Goal: Transaction & Acquisition: Subscribe to service/newsletter

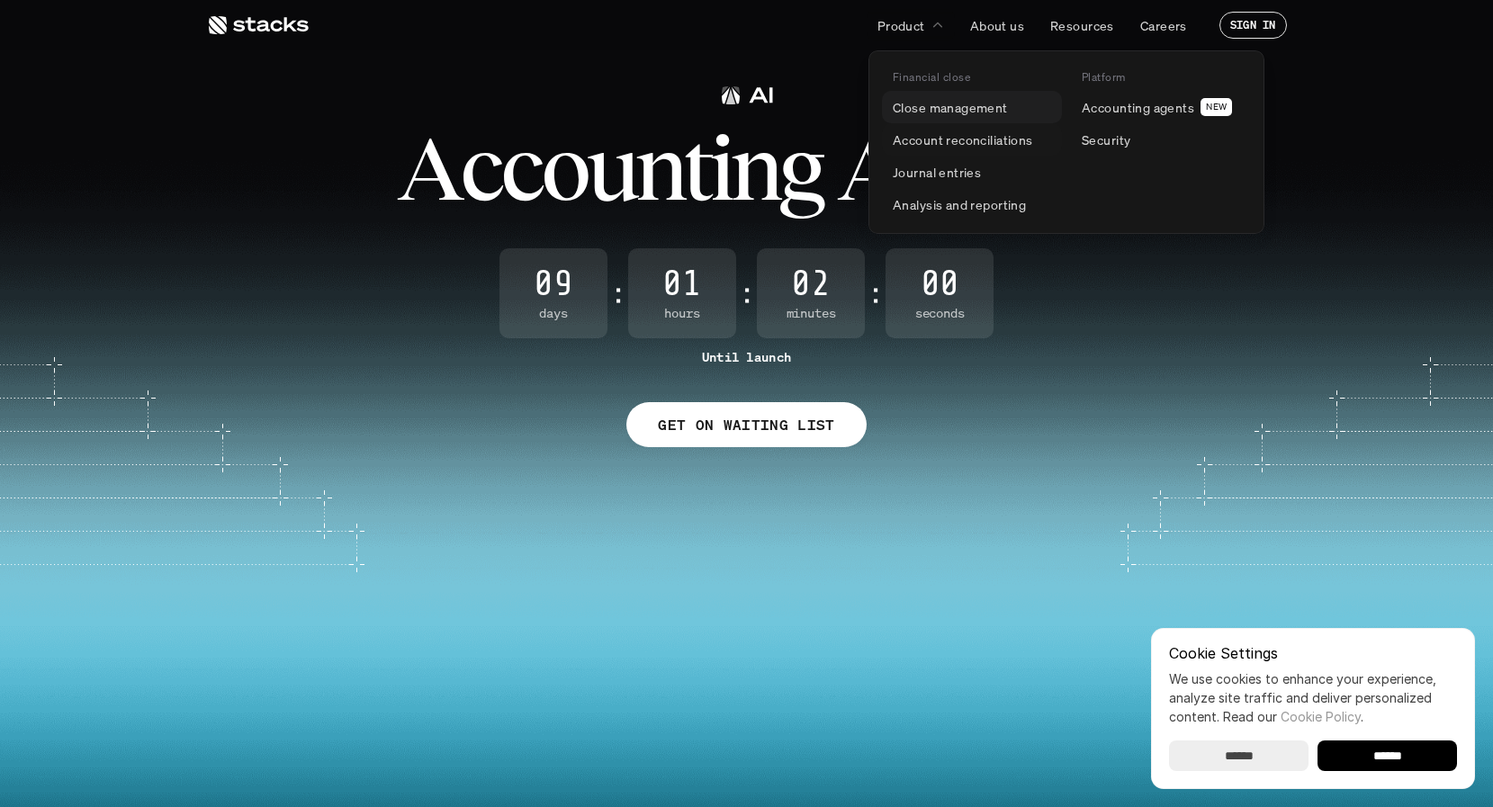
click at [935, 109] on p "Close management" at bounding box center [950, 107] width 115 height 19
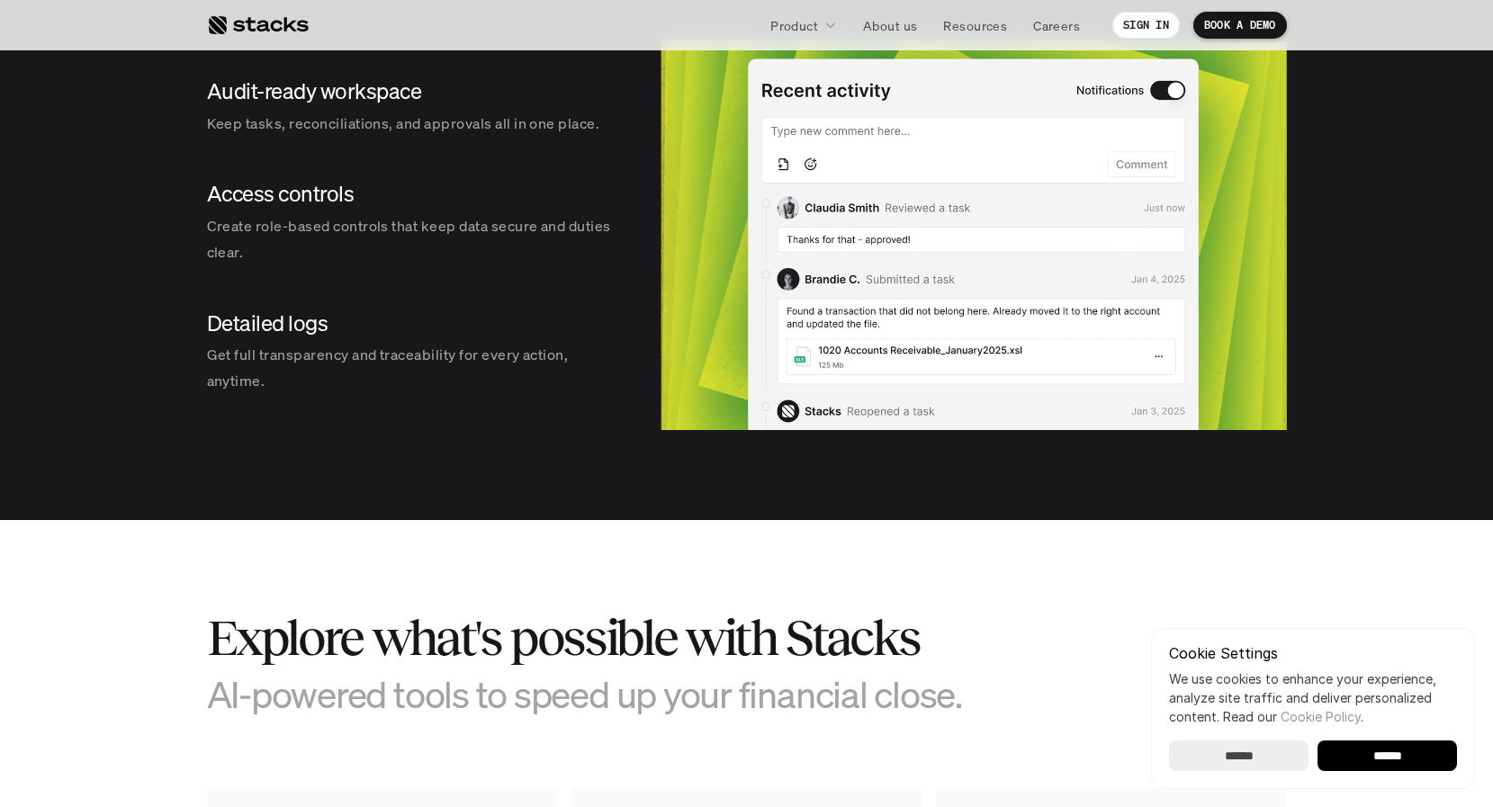
scroll to position [2766, 0]
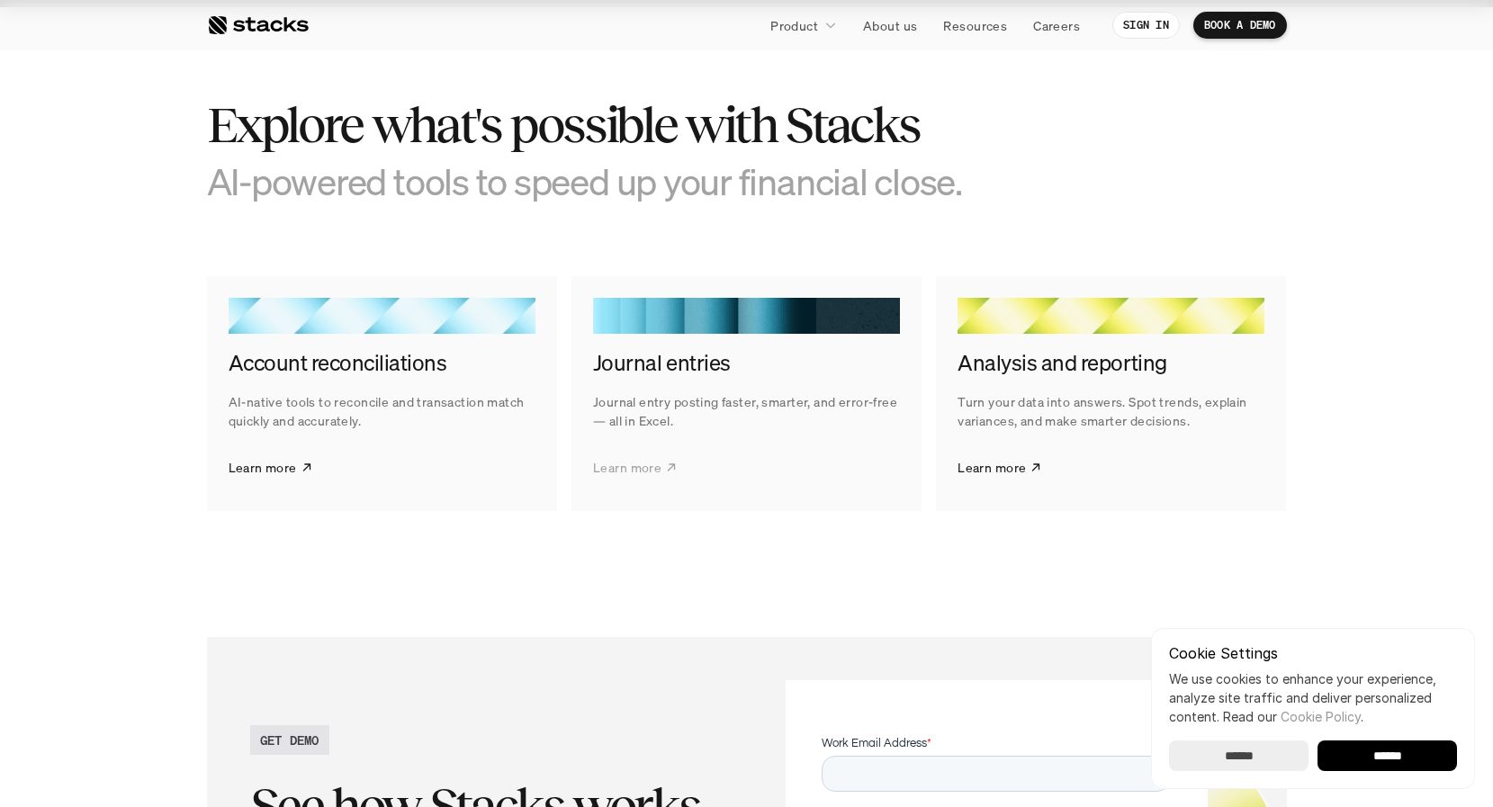
click at [665, 464] on icon at bounding box center [671, 467] width 13 height 15
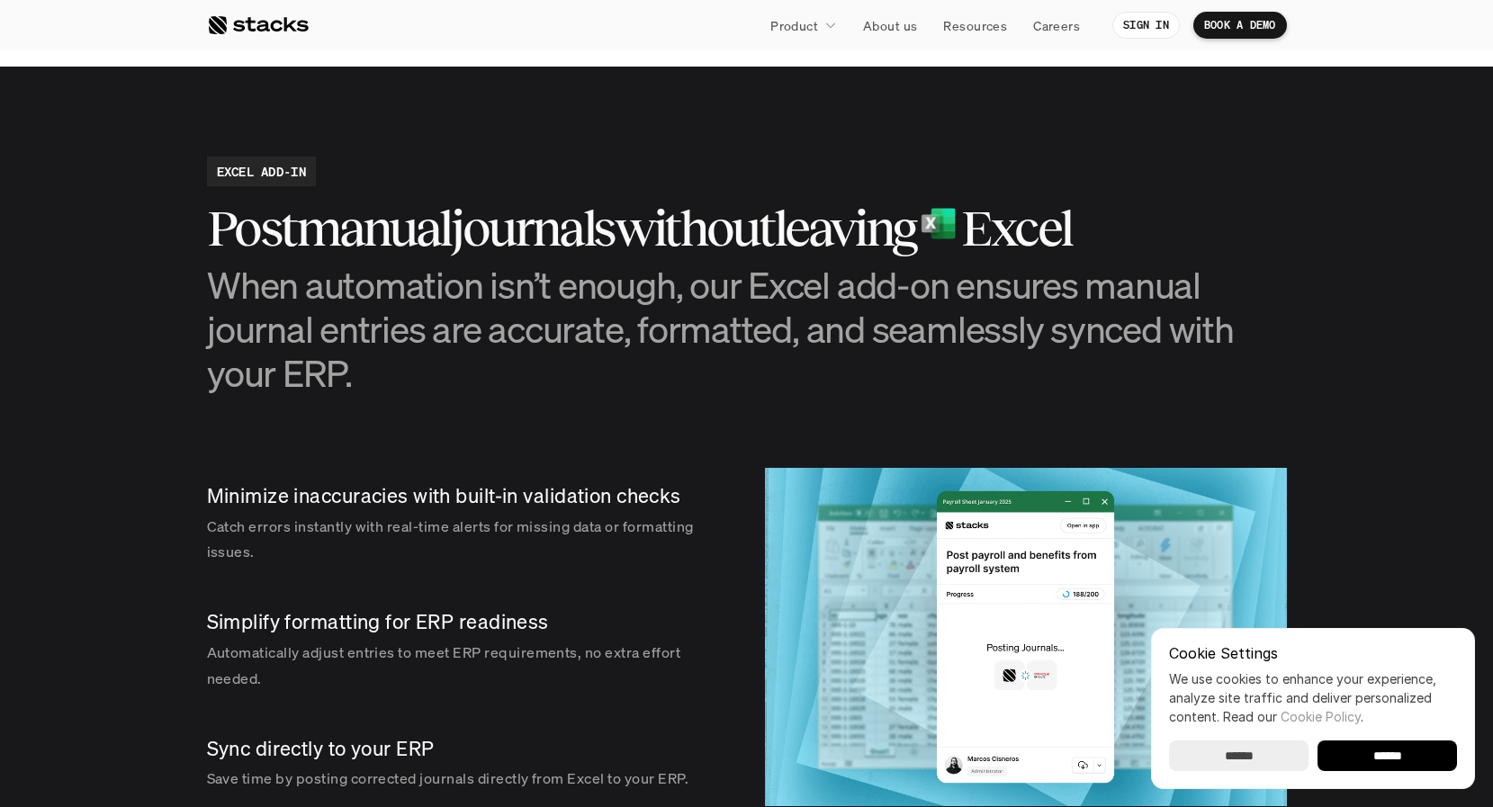
scroll to position [2067, 0]
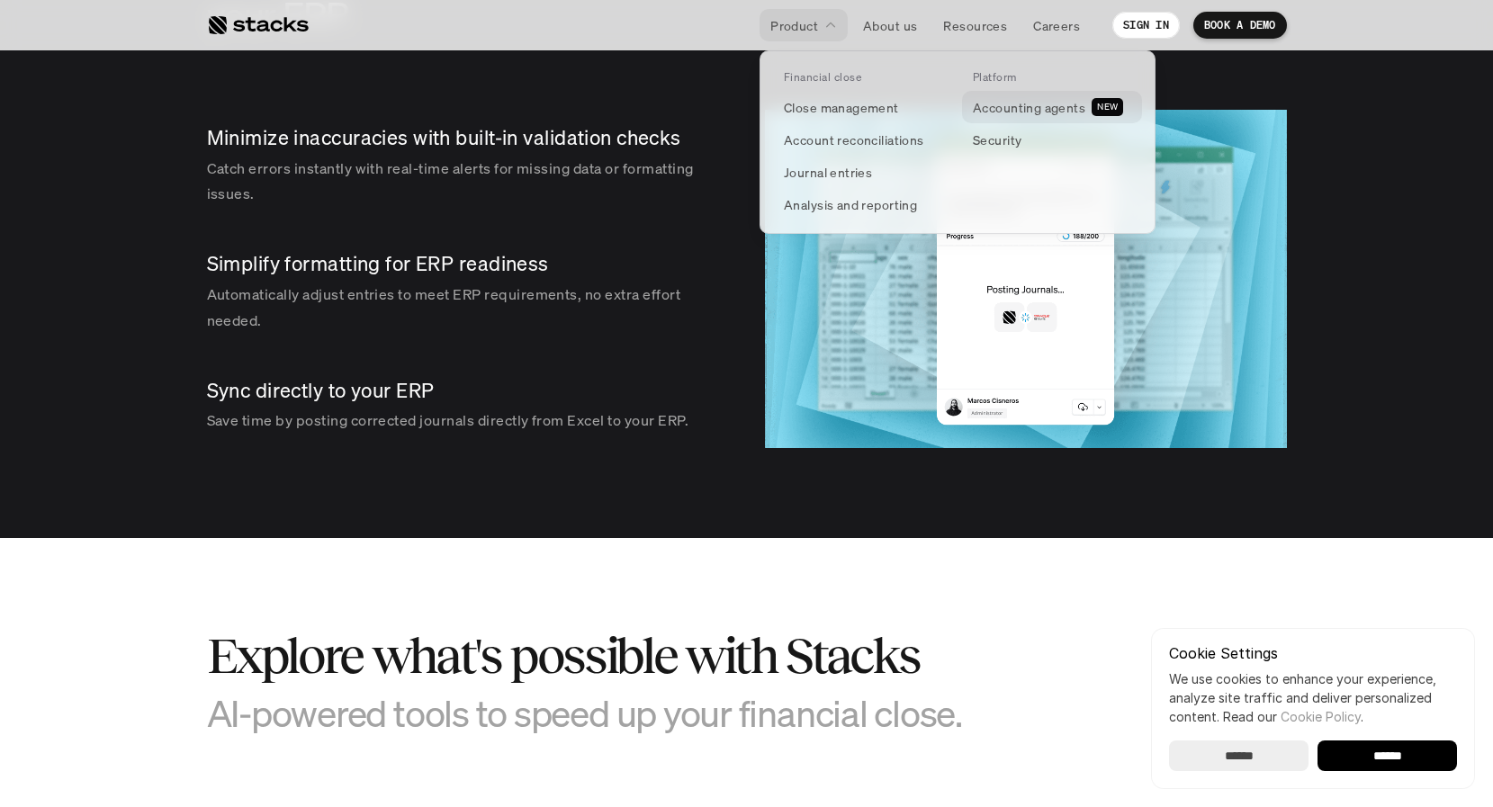
click at [1004, 108] on p "Accounting agents" at bounding box center [1029, 107] width 113 height 19
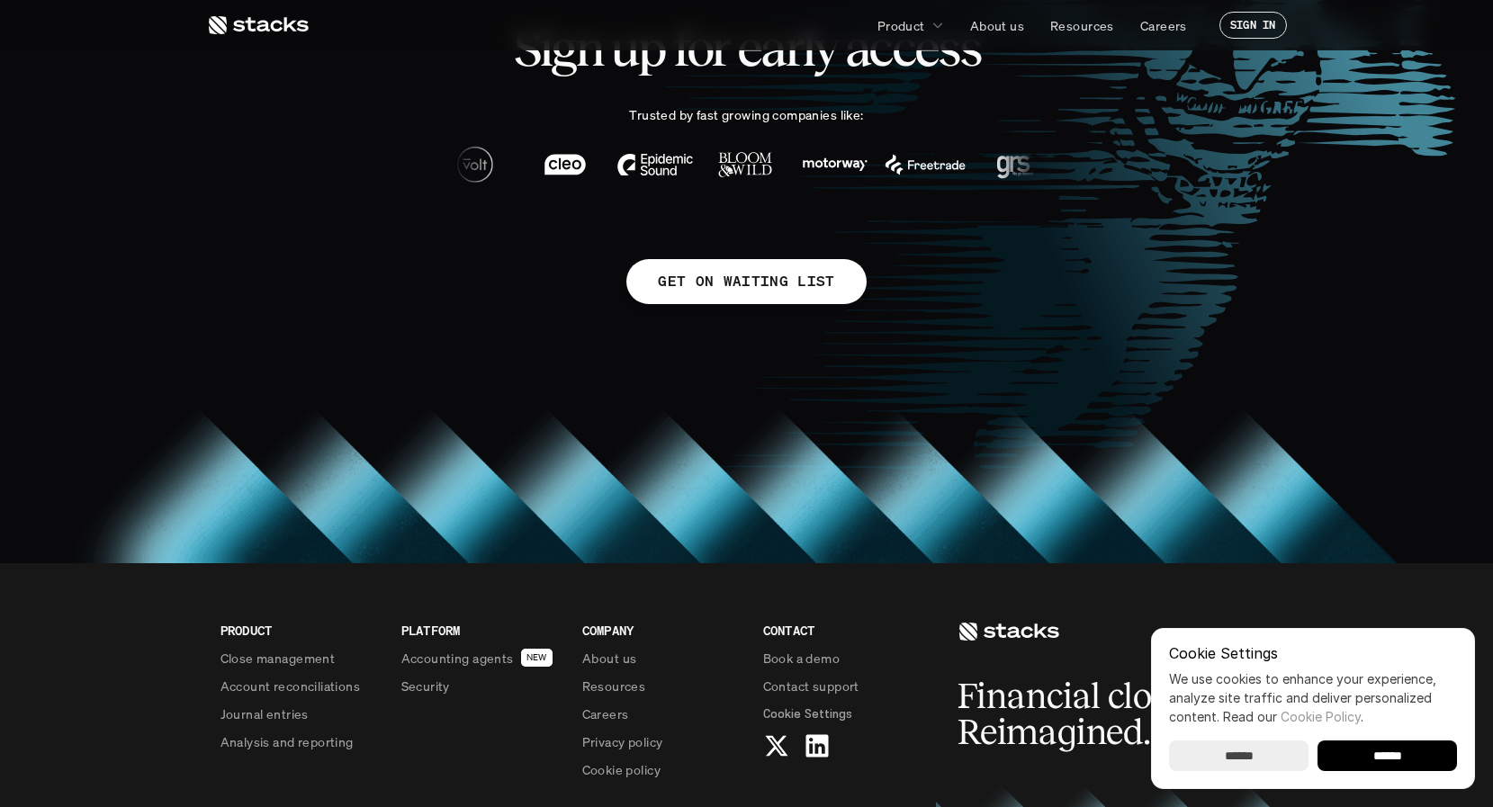
scroll to position [881, 0]
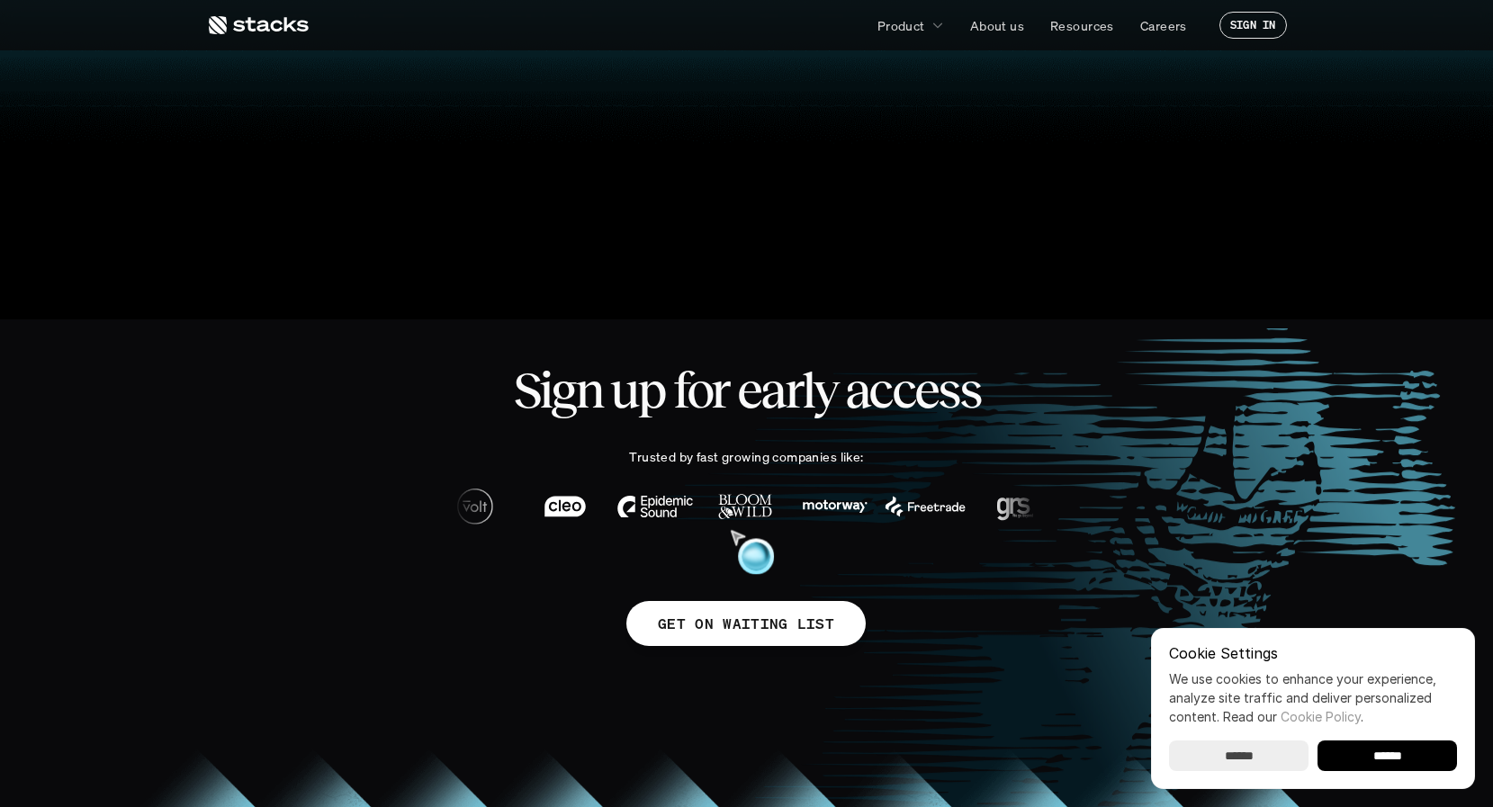
click at [710, 622] on p "GET ON WAITING LIST" at bounding box center [746, 623] width 176 height 26
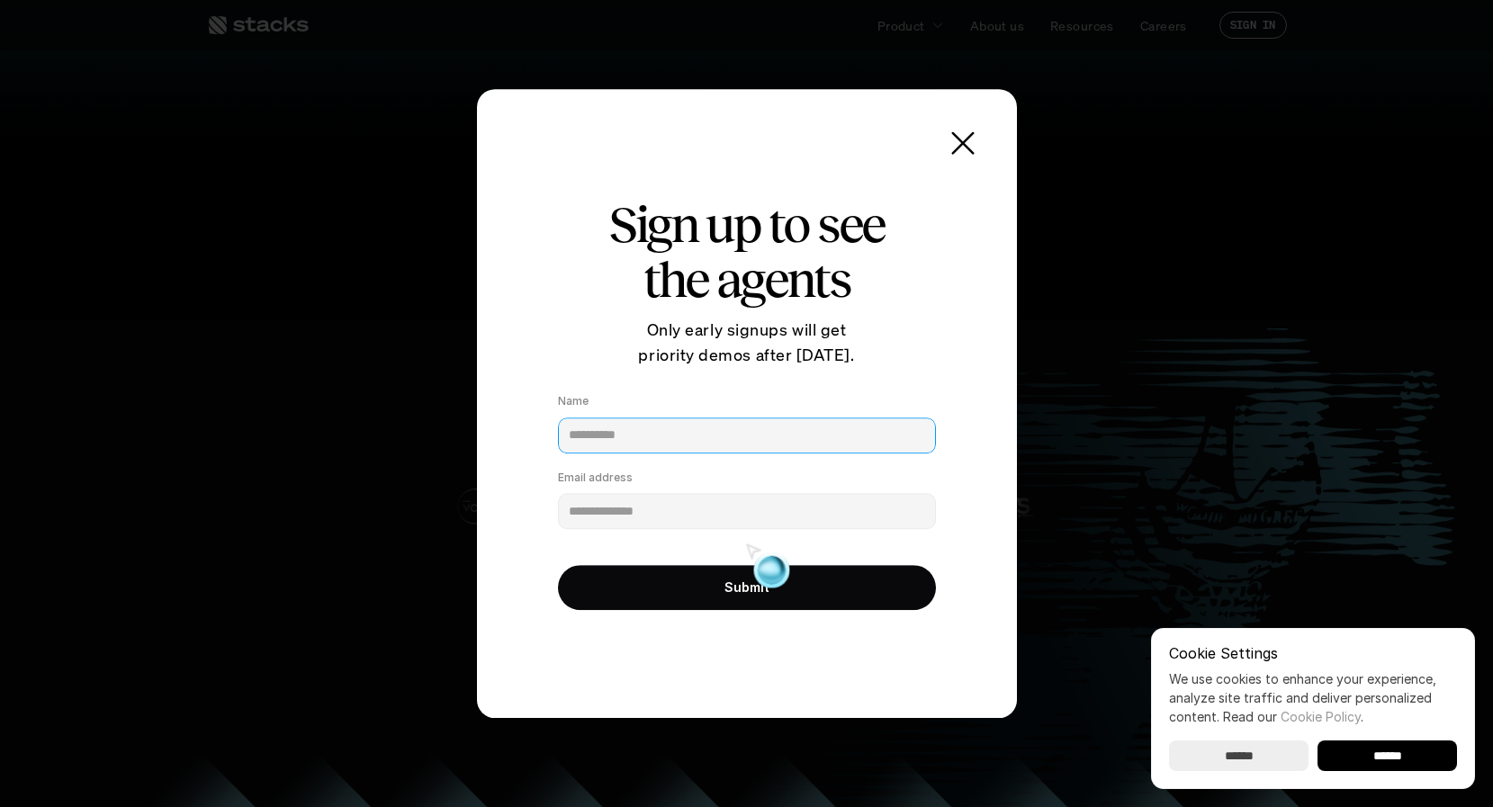
click at [704, 442] on input "Name" at bounding box center [747, 436] width 378 height 36
type input "**********"
click at [680, 511] on input "Email address" at bounding box center [747, 511] width 378 height 36
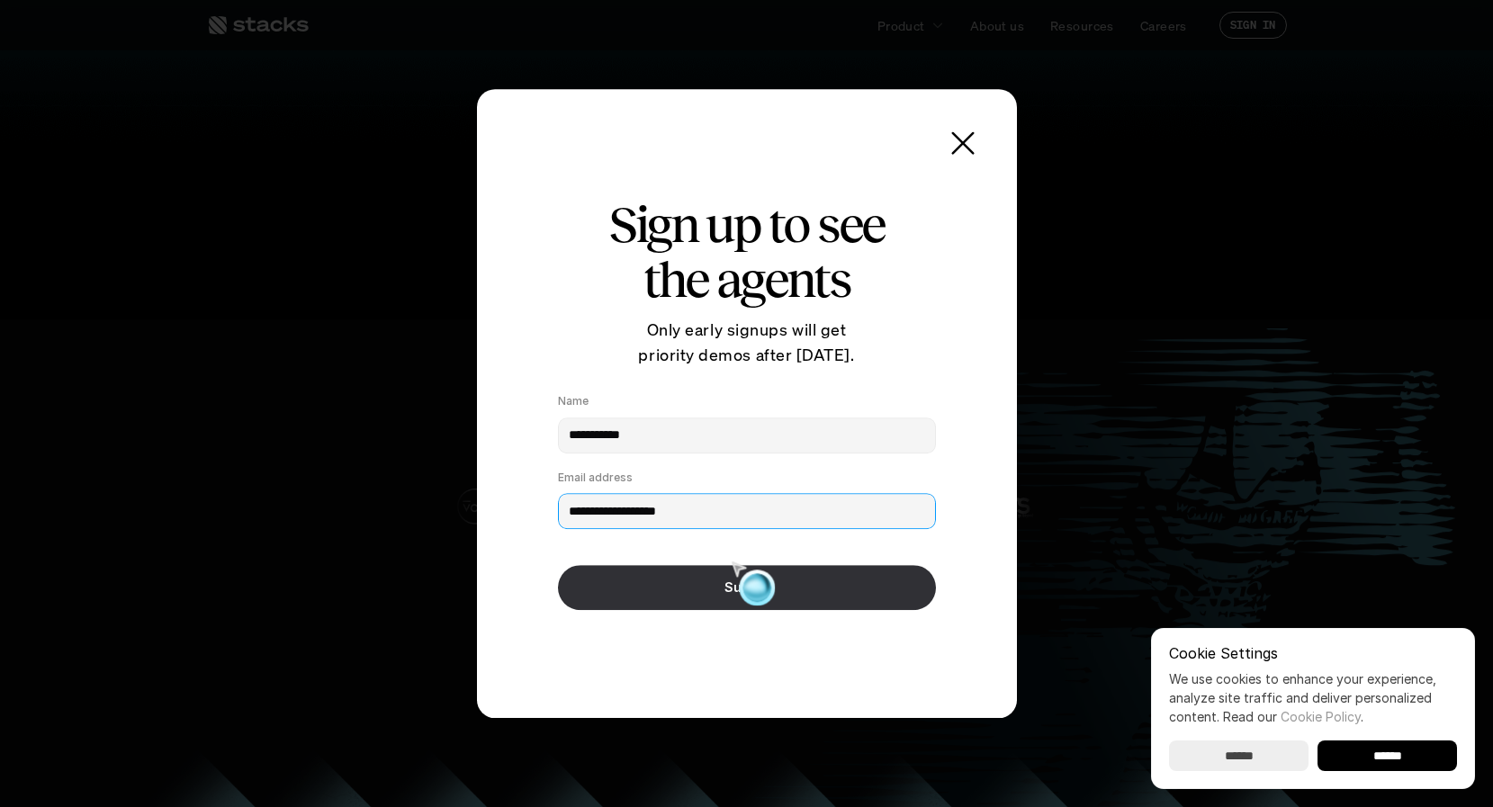
type input "**********"
click at [678, 576] on button "Submit" at bounding box center [747, 587] width 378 height 45
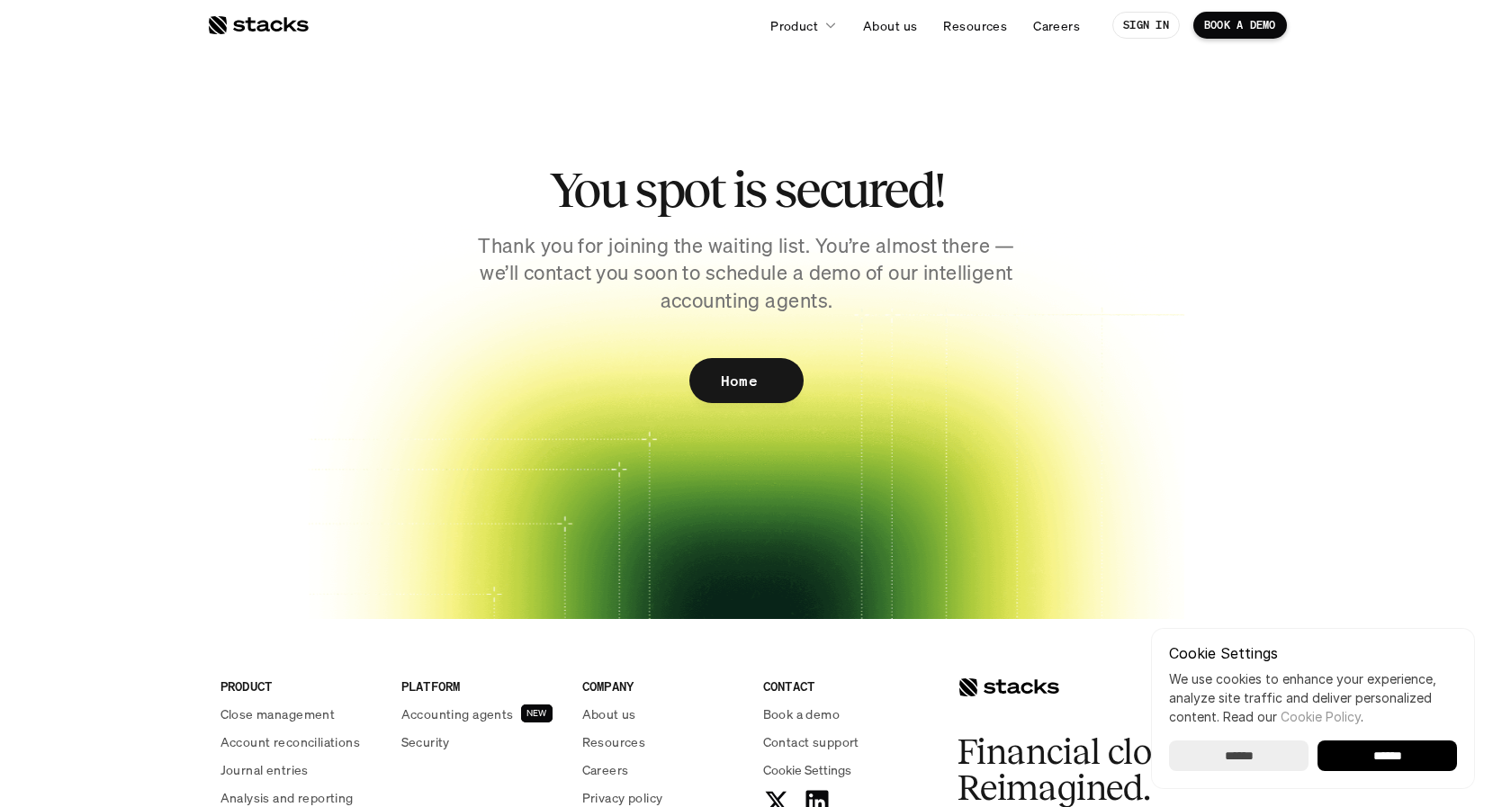
click at [761, 588] on html "Product About us Resources Careers SIGN IN BOOK A DEMO You spot is secured! Tha…" at bounding box center [746, 598] width 1493 height 1197
click at [266, 25] on div at bounding box center [258, 25] width 102 height 22
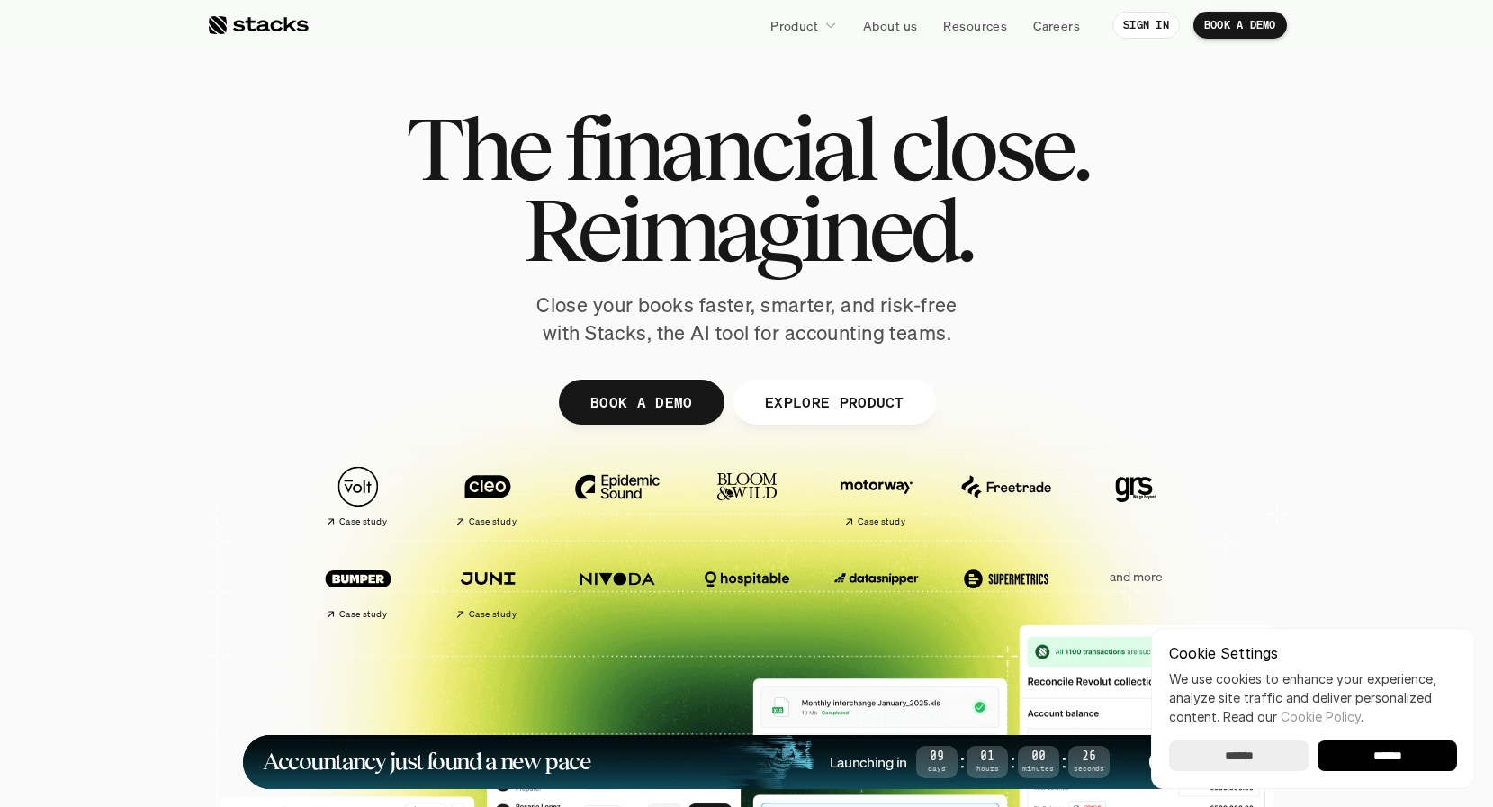
click at [855, 401] on p "EXPLORE PRODUCT" at bounding box center [834, 402] width 140 height 26
